Goal: Task Accomplishment & Management: Use online tool/utility

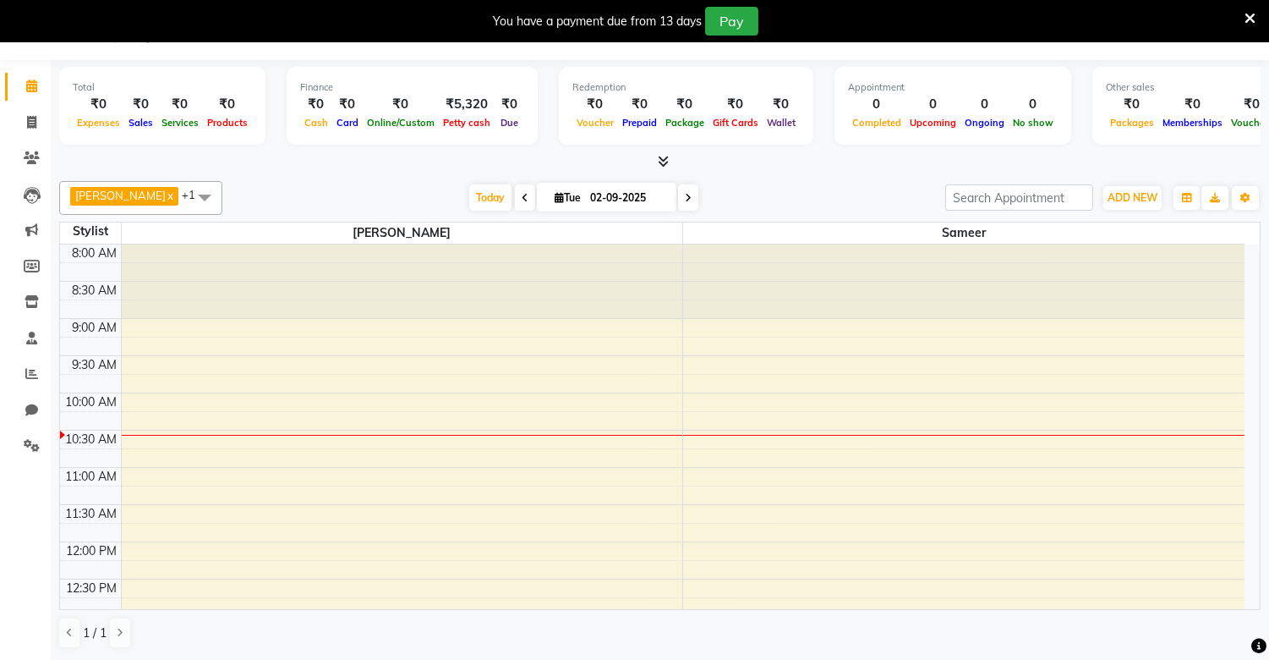
click at [749, 299] on div at bounding box center [964, 281] width 562 height 74
click at [27, 120] on icon at bounding box center [31, 122] width 9 height 13
select select "service"
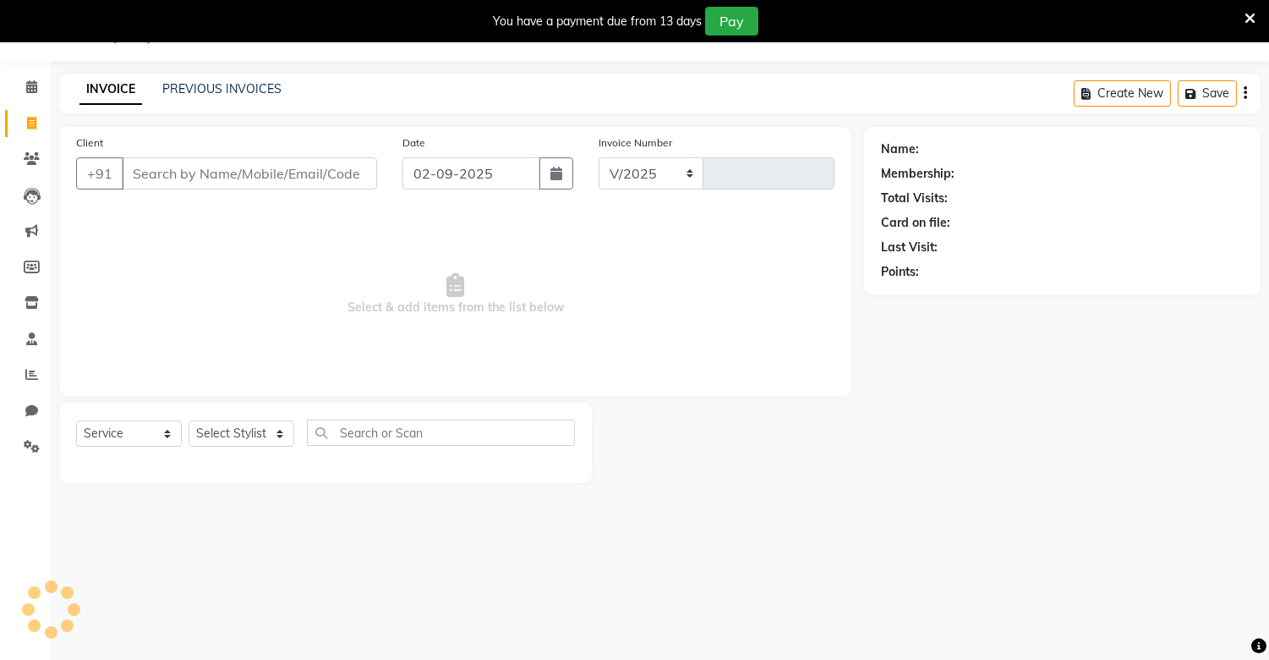
select select "8688"
type input "0199"
click at [27, 120] on icon at bounding box center [31, 123] width 9 height 13
select select "8688"
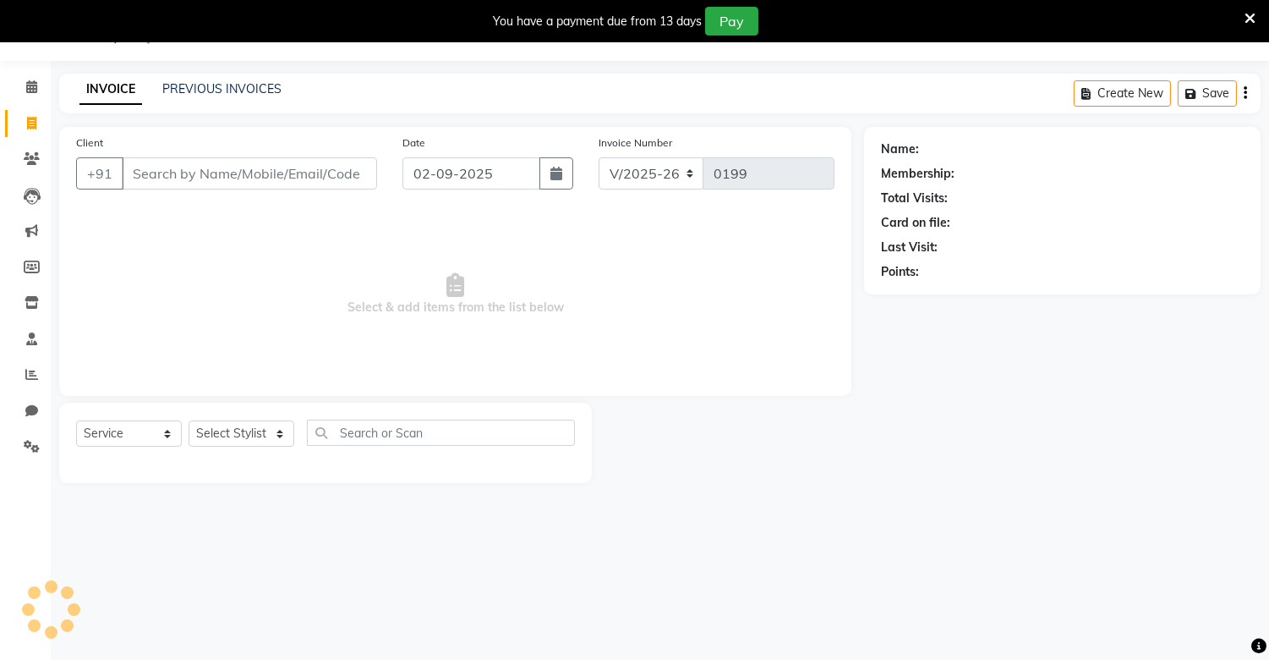
select select "service"
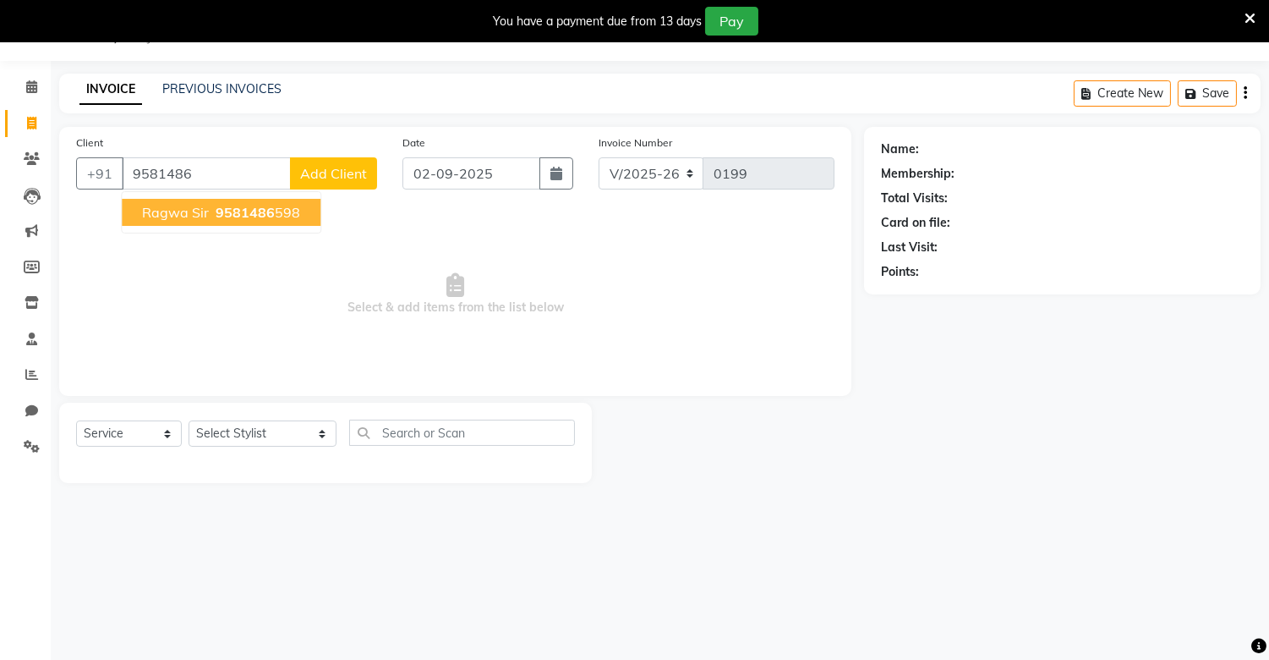
click at [188, 210] on span "ragwa sir" at bounding box center [175, 212] width 67 height 17
type input "9581486598"
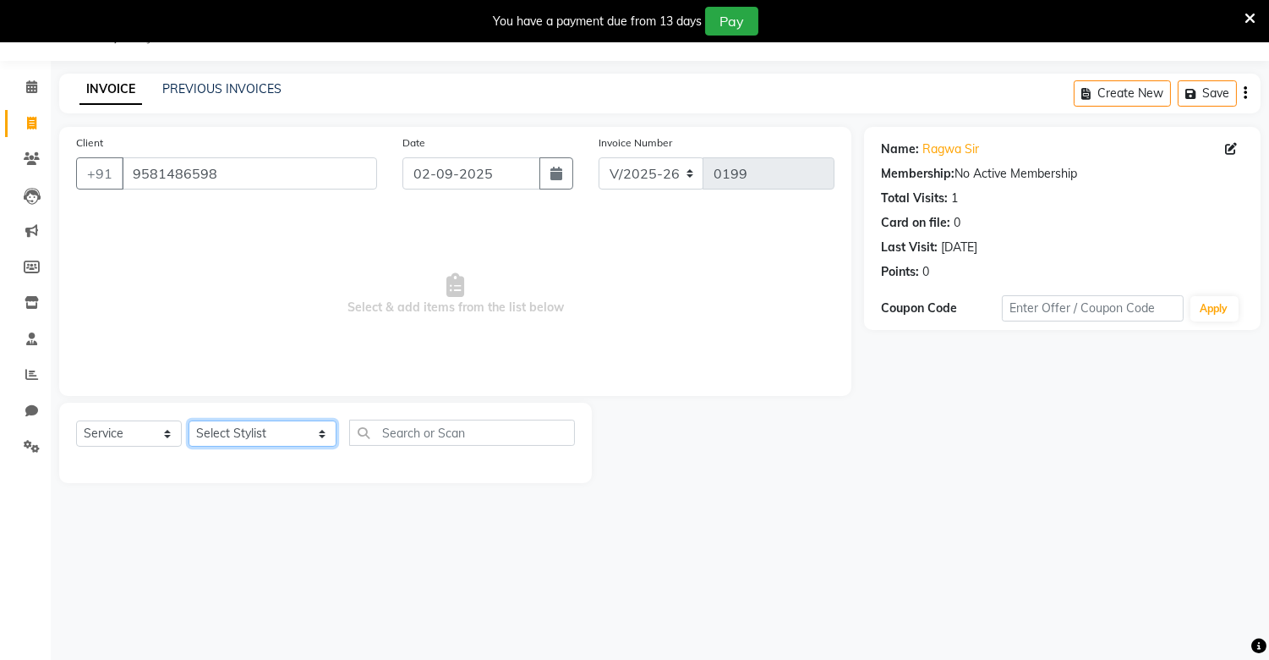
click at [276, 433] on select "Select Stylist alam [DEMOGRAPHIC_DATA] hair [PERSON_NAME] [DEMOGRAPHIC_DATA] ha…" at bounding box center [263, 433] width 148 height 26
select select "88619"
click at [189, 421] on select "Select Stylist alam [DEMOGRAPHIC_DATA] hair [PERSON_NAME] [DEMOGRAPHIC_DATA] ha…" at bounding box center [263, 433] width 148 height 26
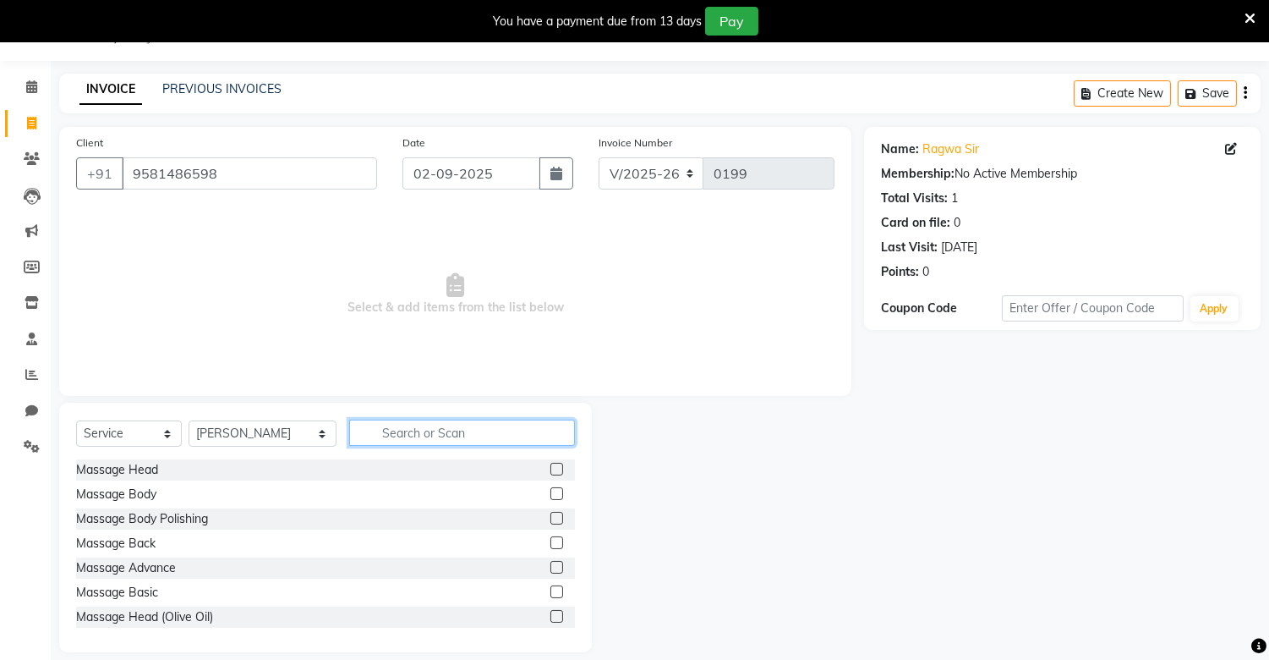
click at [364, 436] on input "text" at bounding box center [461, 432] width 225 height 26
type input "hai"
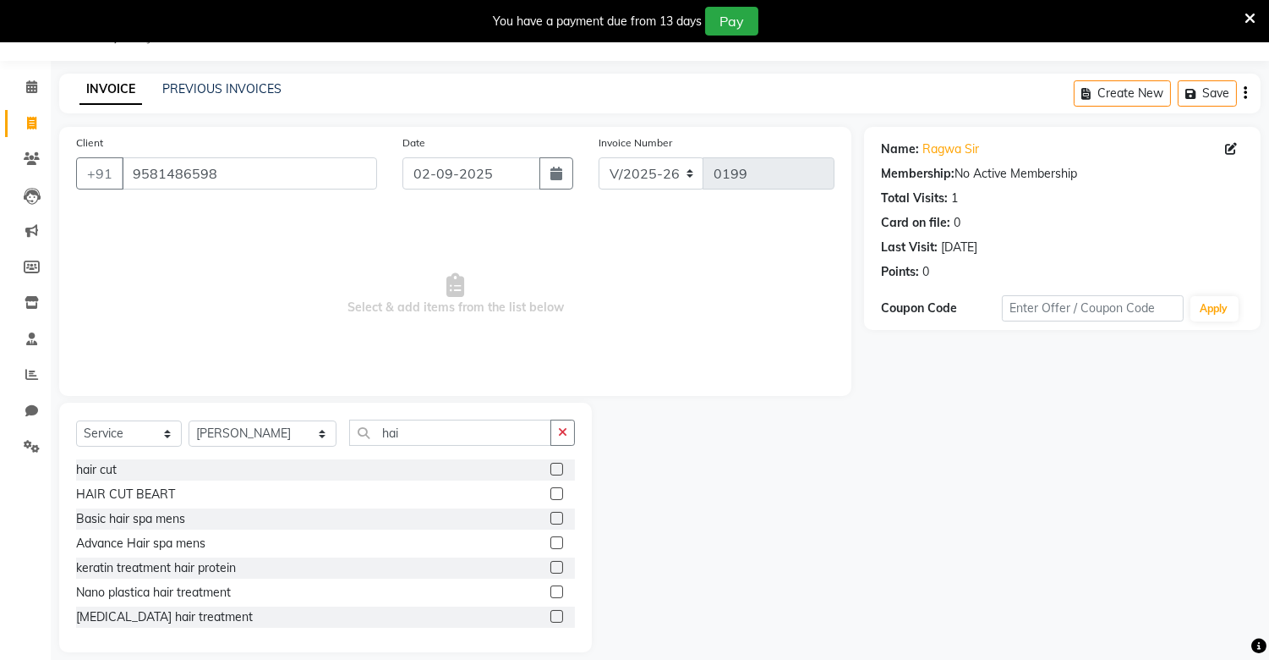
click at [551, 496] on label at bounding box center [557, 493] width 13 height 13
click at [551, 496] on input "checkbox" at bounding box center [556, 494] width 11 height 11
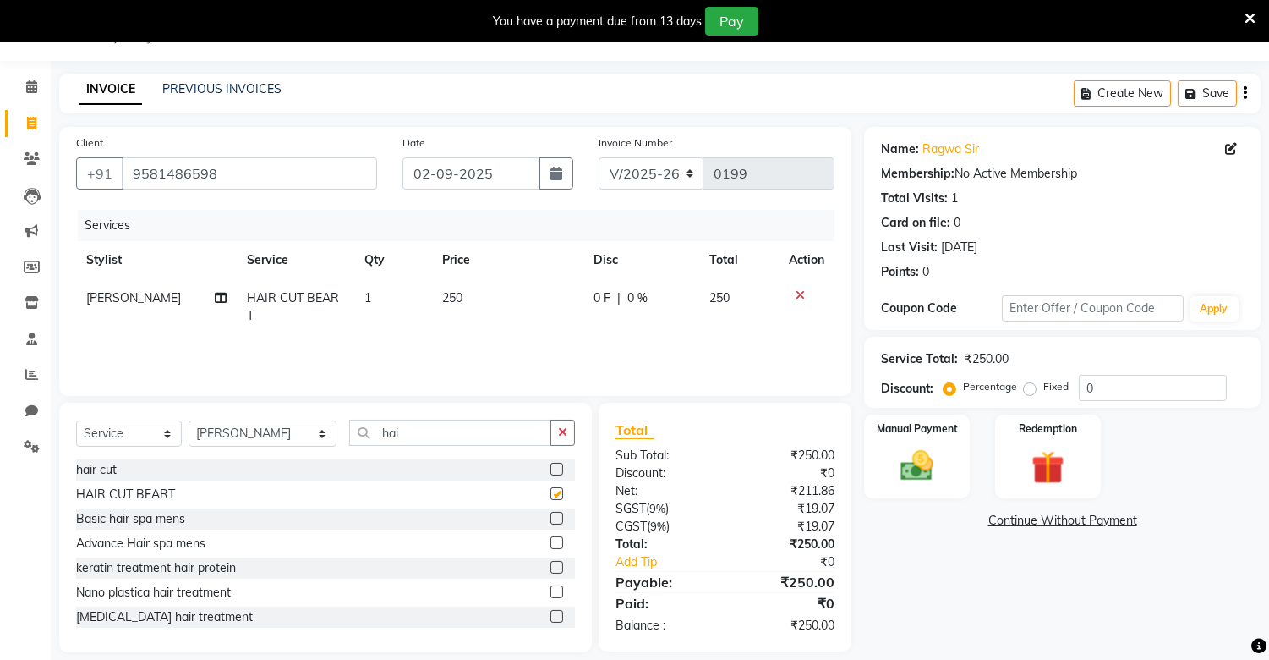
checkbox input "false"
click at [918, 448] on img at bounding box center [918, 466] width 56 height 40
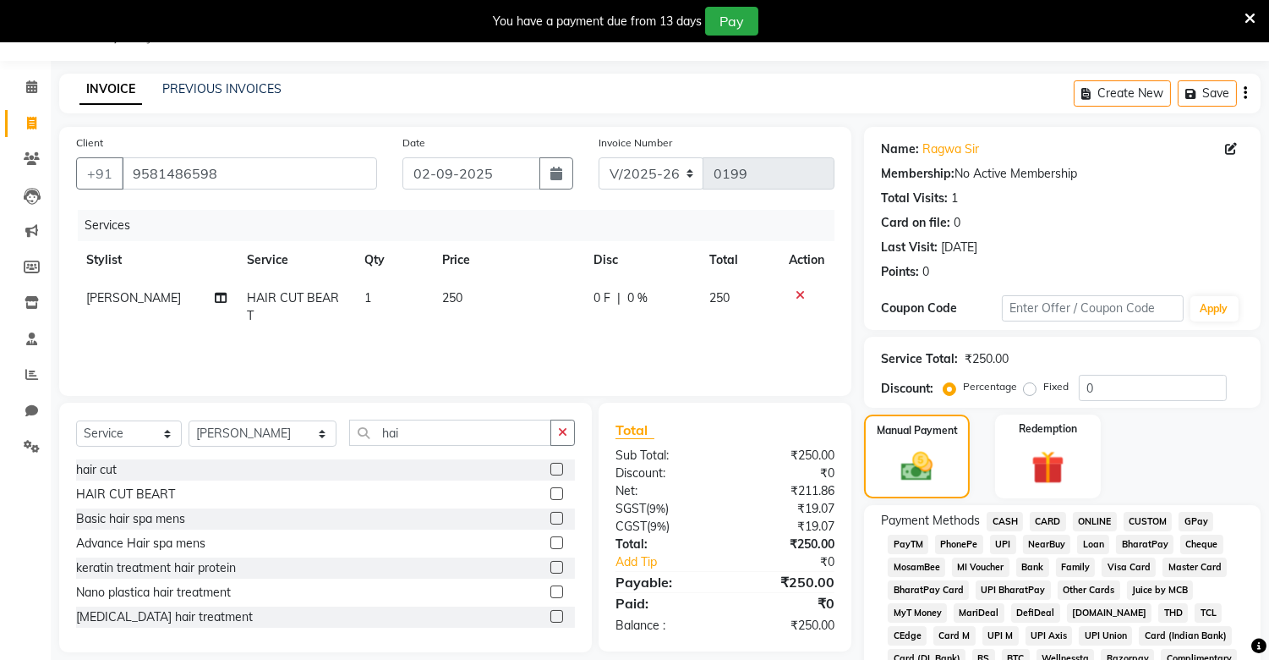
click at [964, 543] on span "PhonePe" at bounding box center [959, 543] width 48 height 19
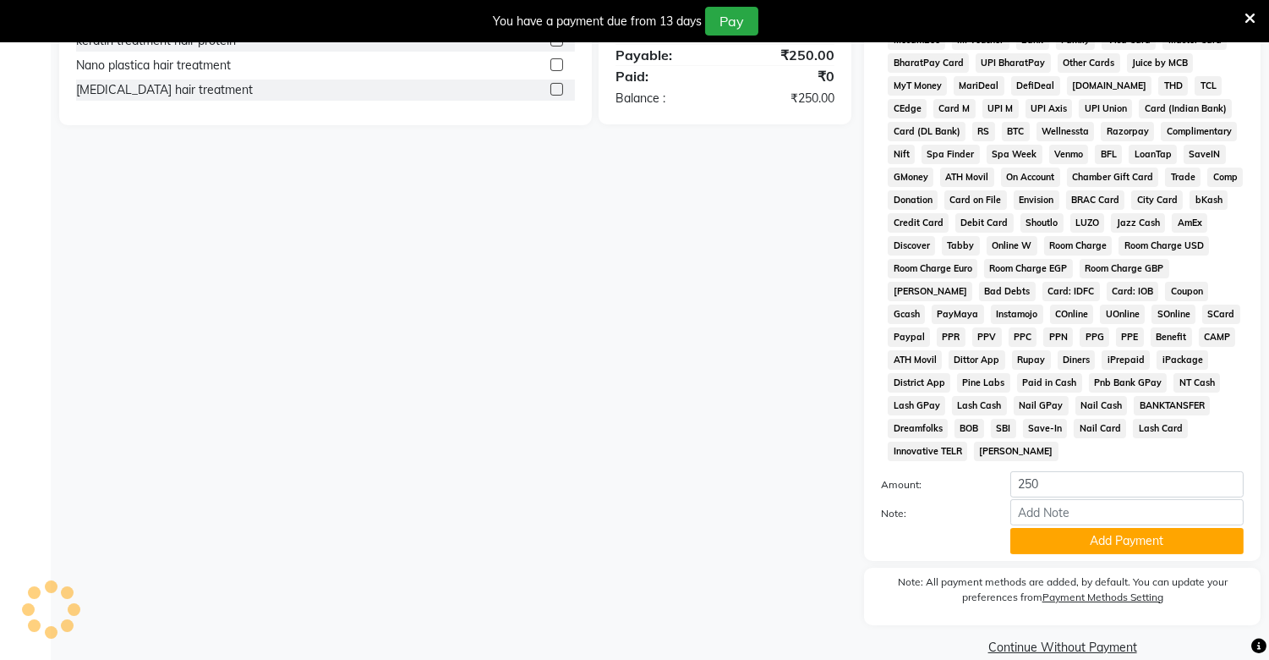
scroll to position [598, 0]
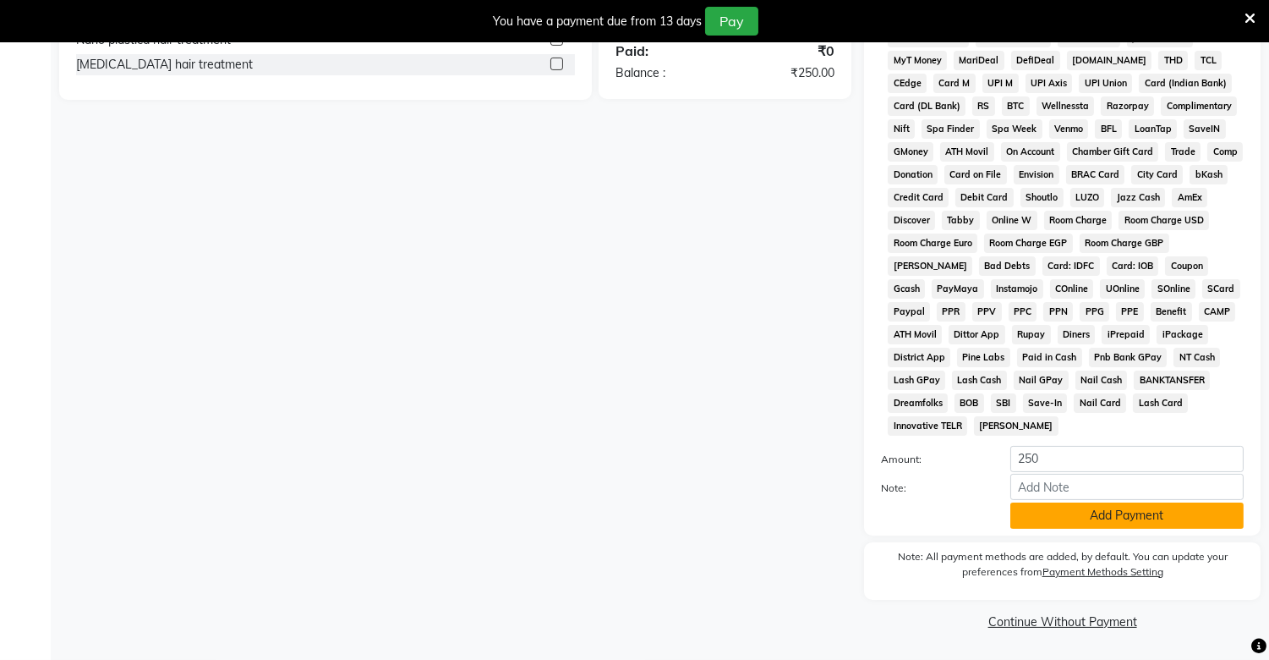
click at [1079, 518] on button "Add Payment" at bounding box center [1127, 515] width 233 height 26
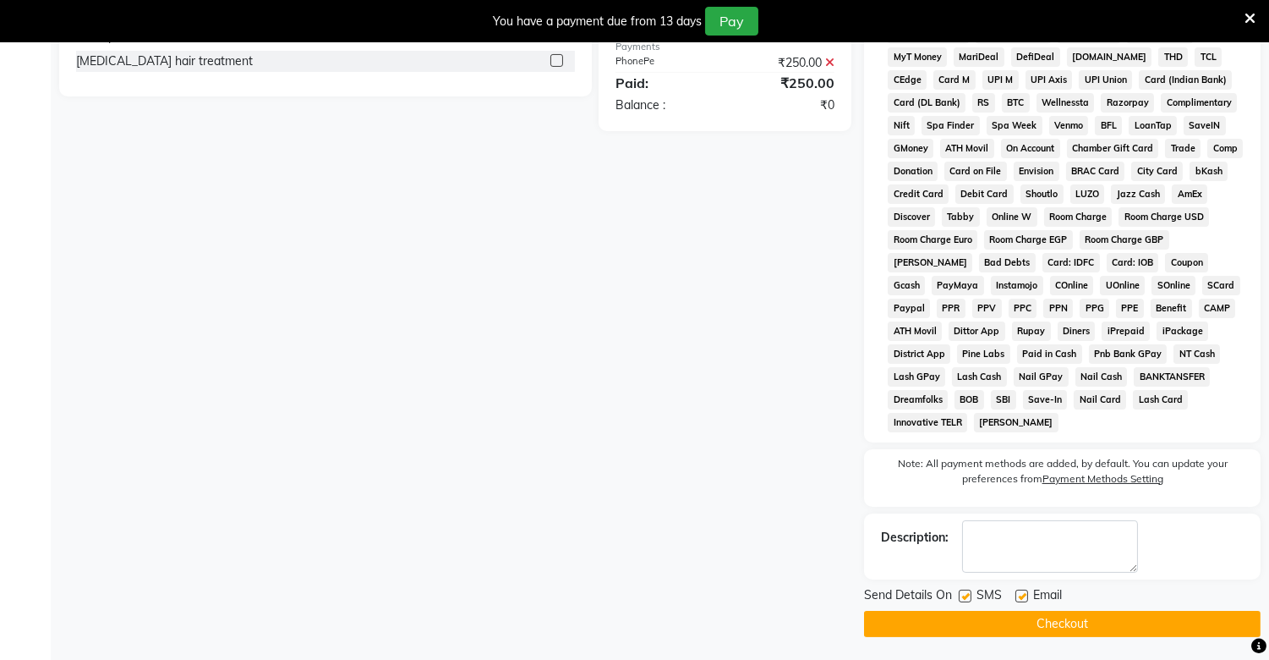
click at [901, 623] on button "Checkout" at bounding box center [1062, 624] width 397 height 26
